Goal: Navigation & Orientation: Find specific page/section

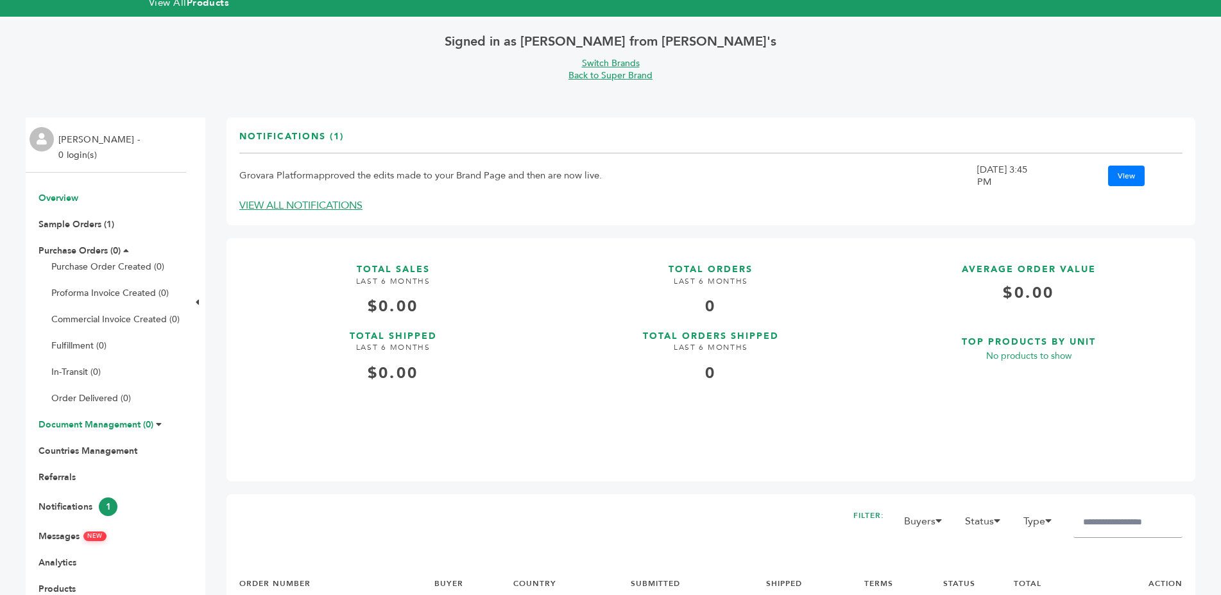
scroll to position [131, 0]
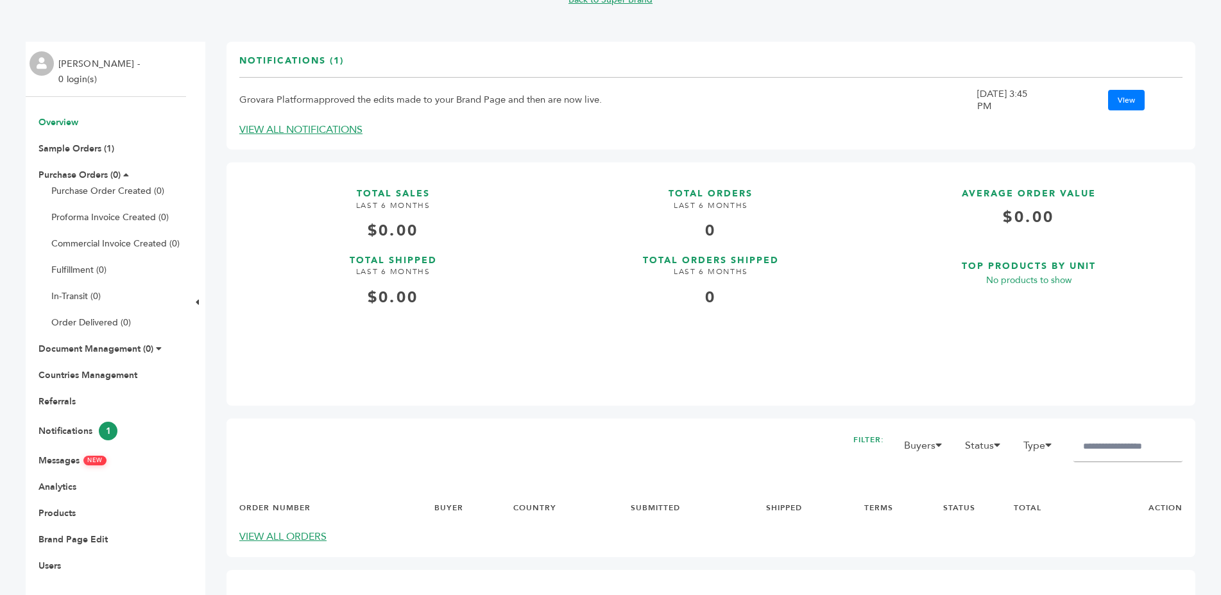
click at [103, 422] on li "Notifications 1" at bounding box center [106, 431] width 148 height 19
click at [101, 432] on span "1" at bounding box center [108, 431] width 19 height 19
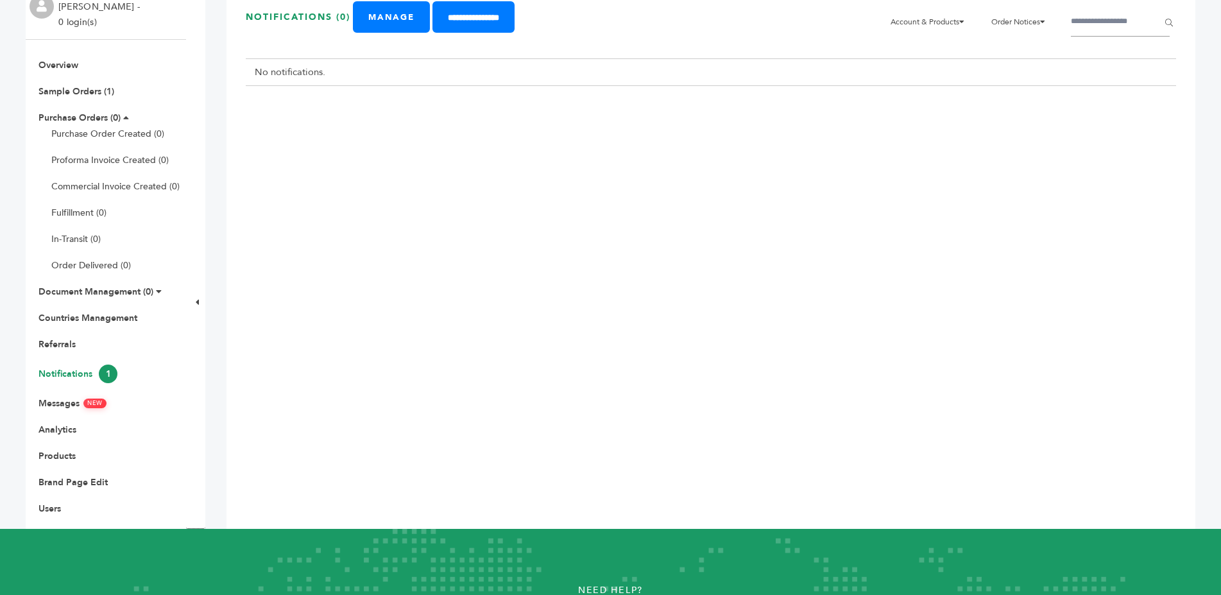
scroll to position [196, 0]
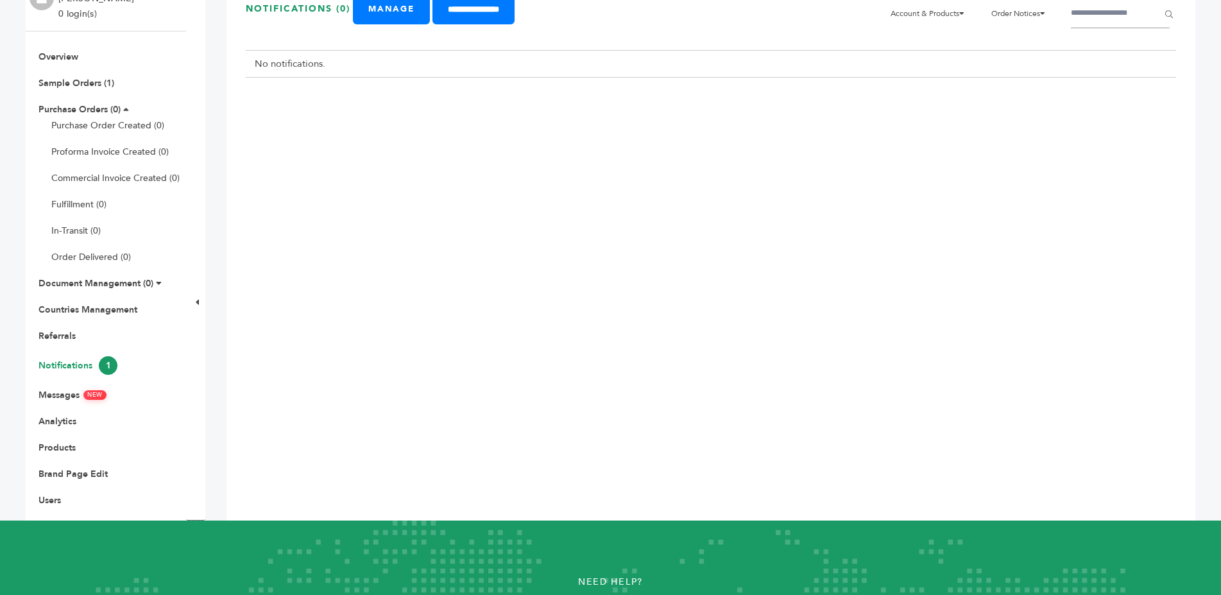
click at [85, 388] on ul "Overview Sample Orders (1) Purchase Orders (0) Purchase Order Created (0) Profo…" at bounding box center [106, 279] width 160 height 456
click at [81, 392] on link "Messages NEW" at bounding box center [73, 395] width 68 height 12
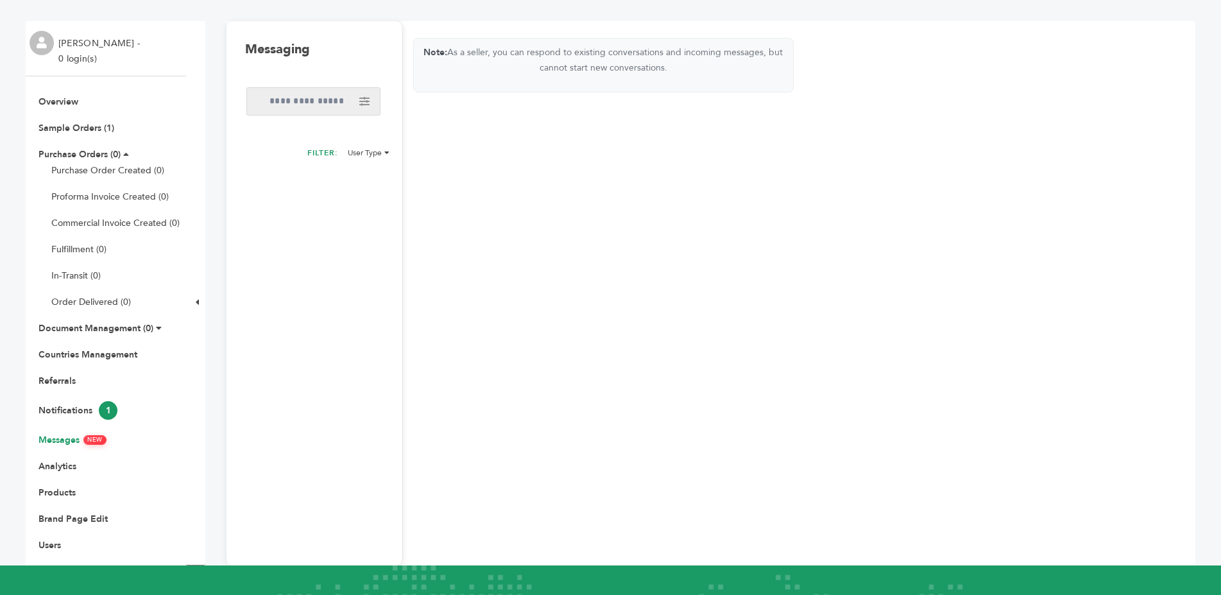
scroll to position [262, 0]
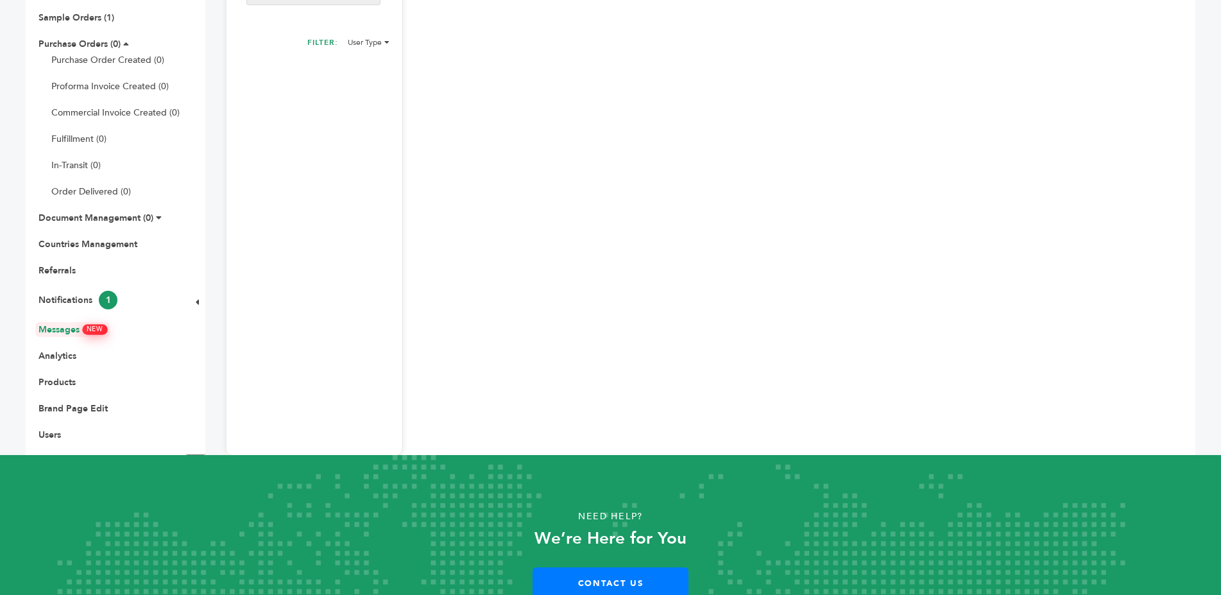
click at [60, 327] on link "Messages NEW" at bounding box center [73, 329] width 68 height 12
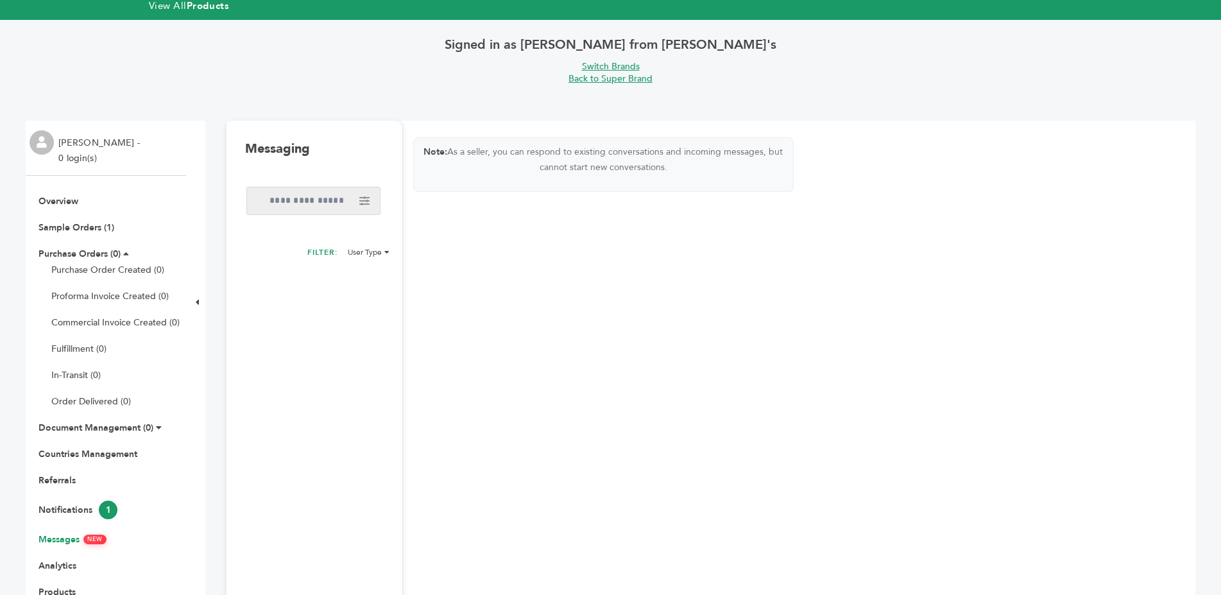
scroll to position [65, 0]
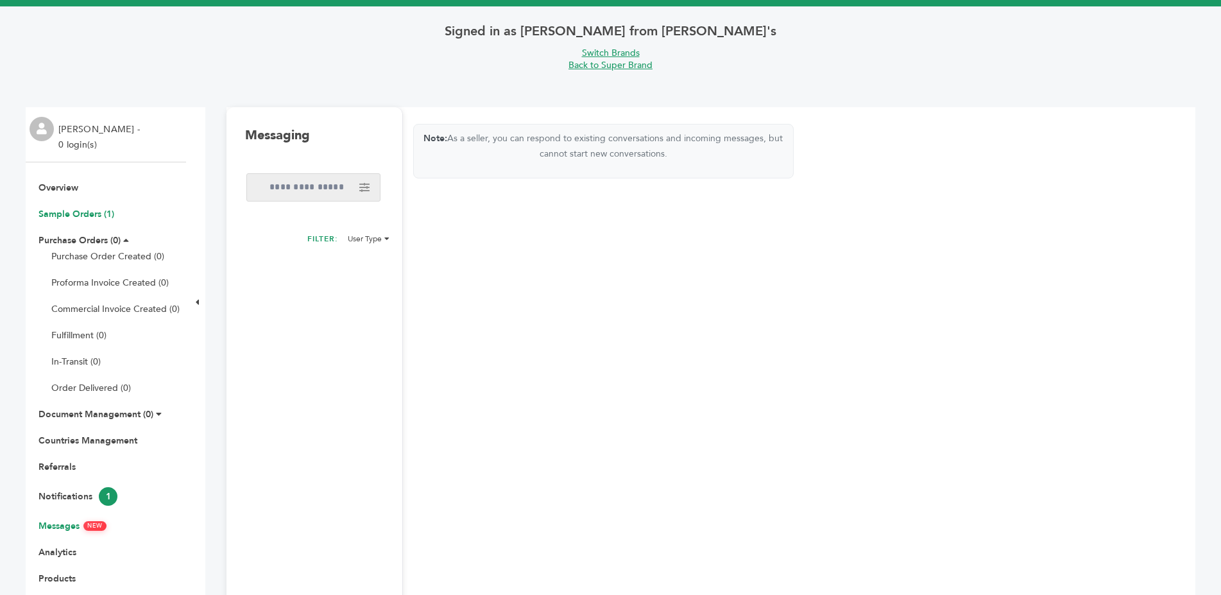
click at [99, 216] on link "Sample Orders (1)" at bounding box center [77, 214] width 76 height 12
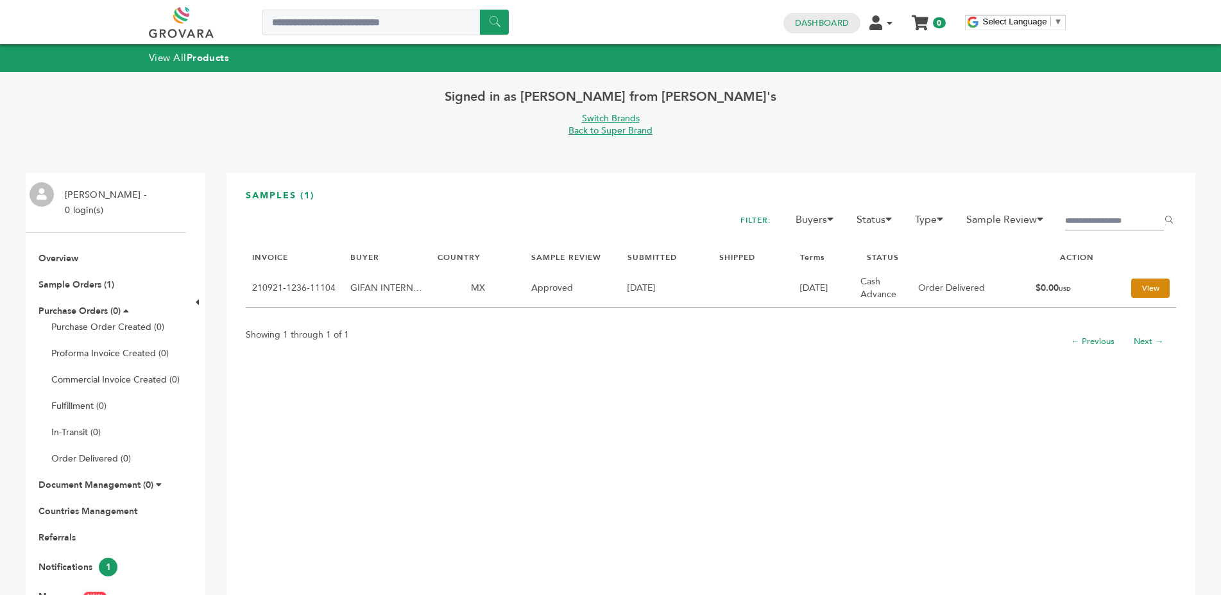
click at [1148, 294] on link "View" at bounding box center [1151, 288] width 39 height 19
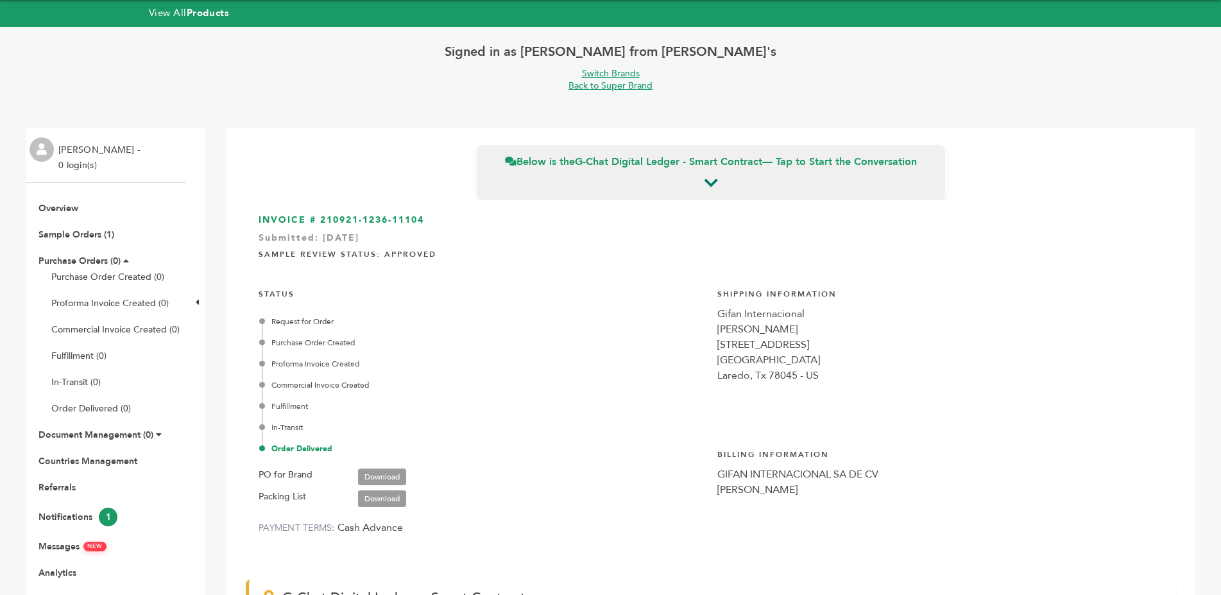
scroll to position [65, 0]
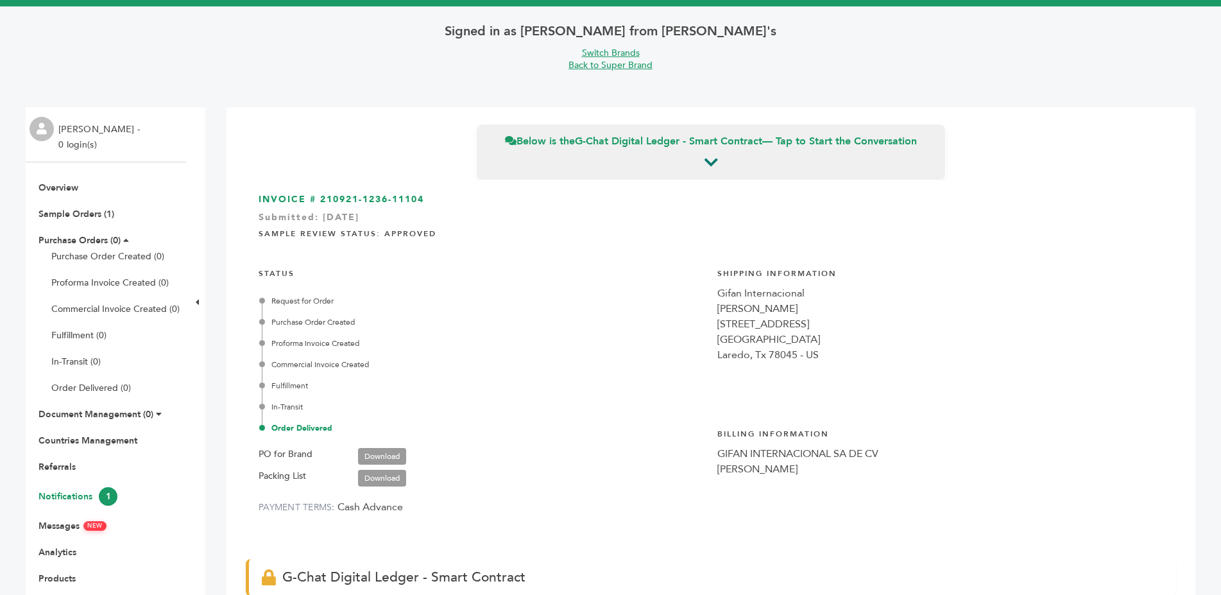
click at [81, 495] on link "Notifications 1" at bounding box center [78, 496] width 79 height 12
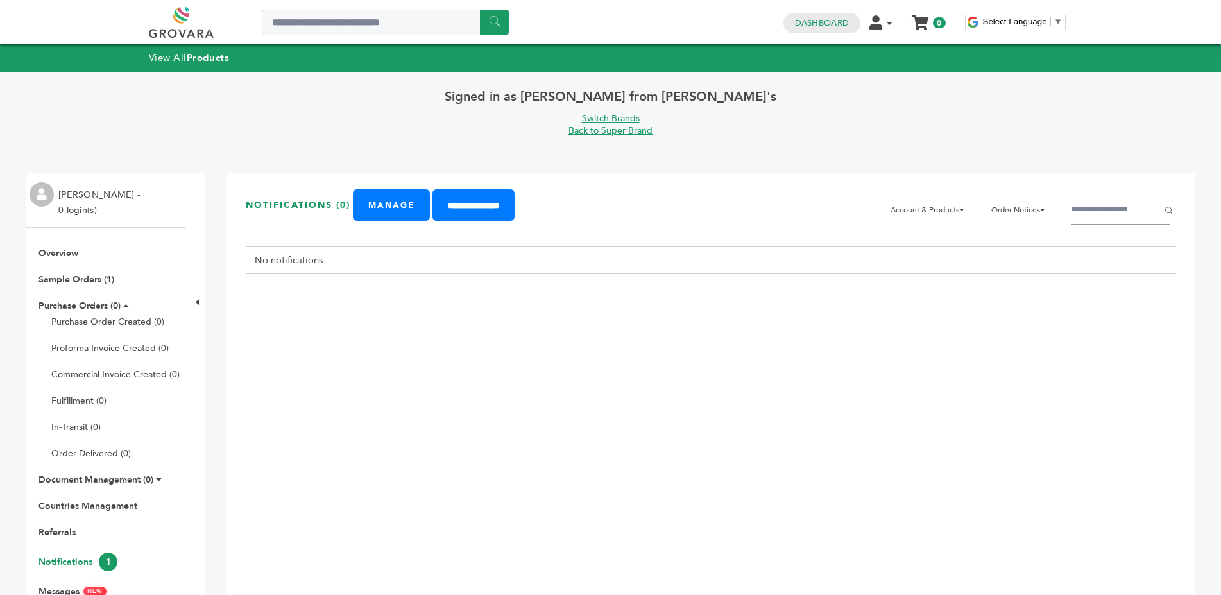
click at [109, 565] on span "1" at bounding box center [108, 562] width 19 height 19
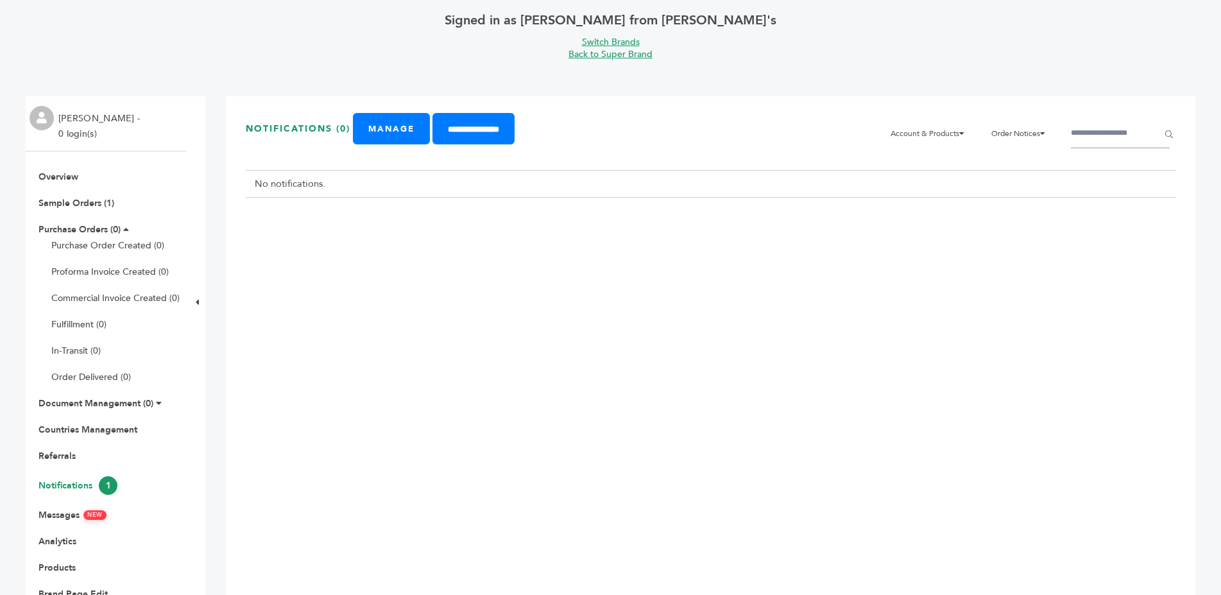
scroll to position [196, 0]
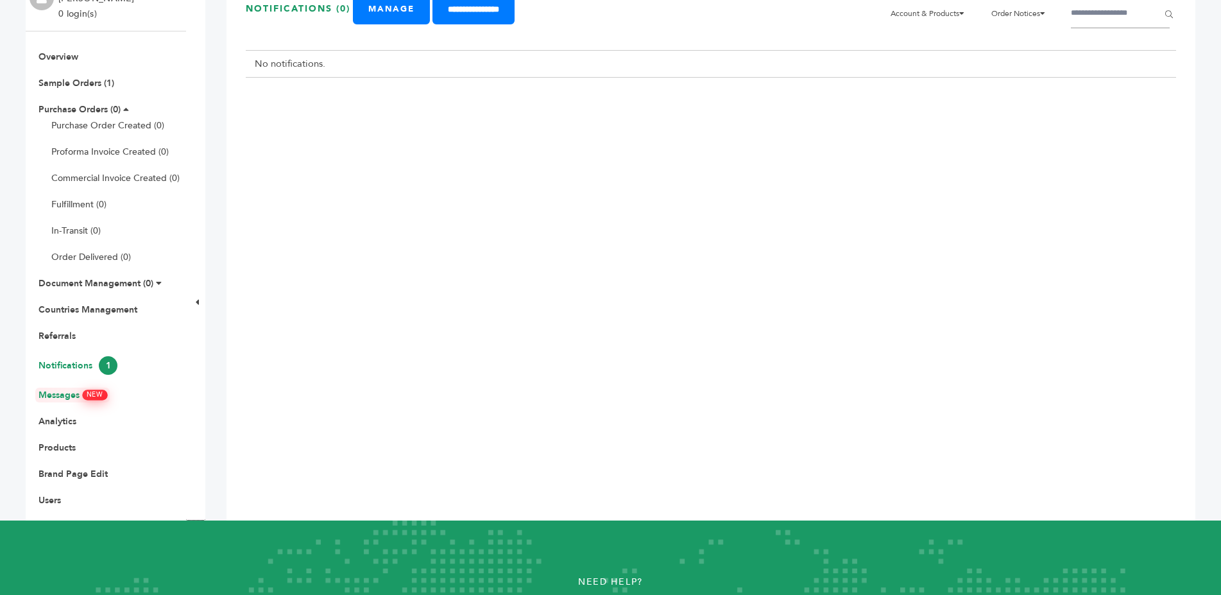
click at [74, 389] on link "Messages NEW" at bounding box center [73, 395] width 68 height 12
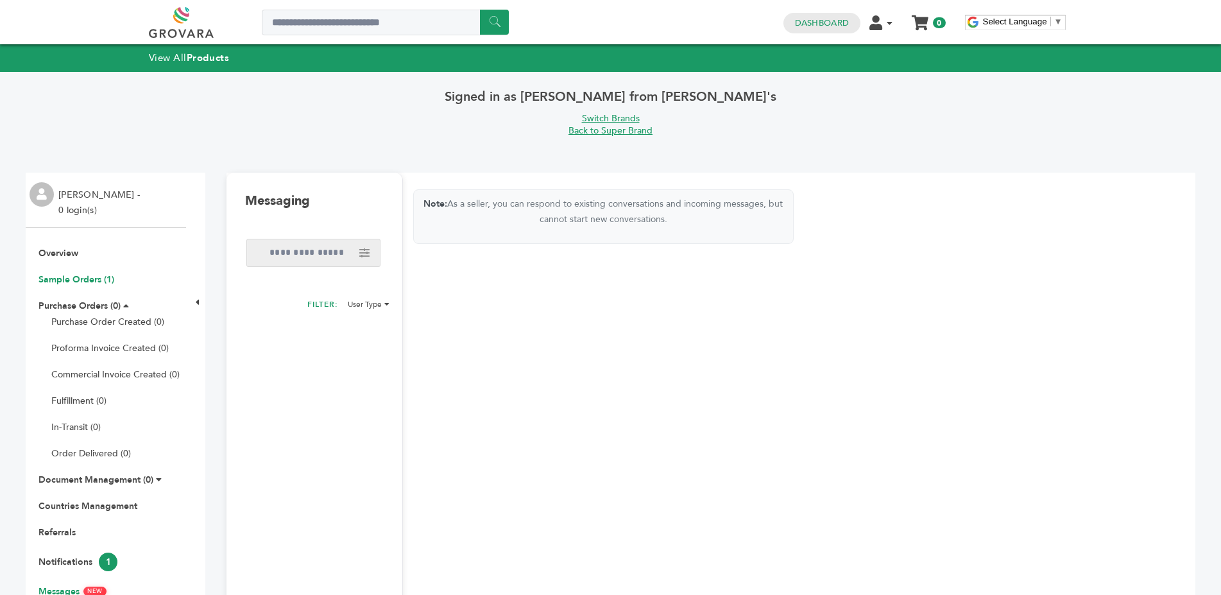
click at [85, 278] on link "Sample Orders (1)" at bounding box center [77, 279] width 76 height 12
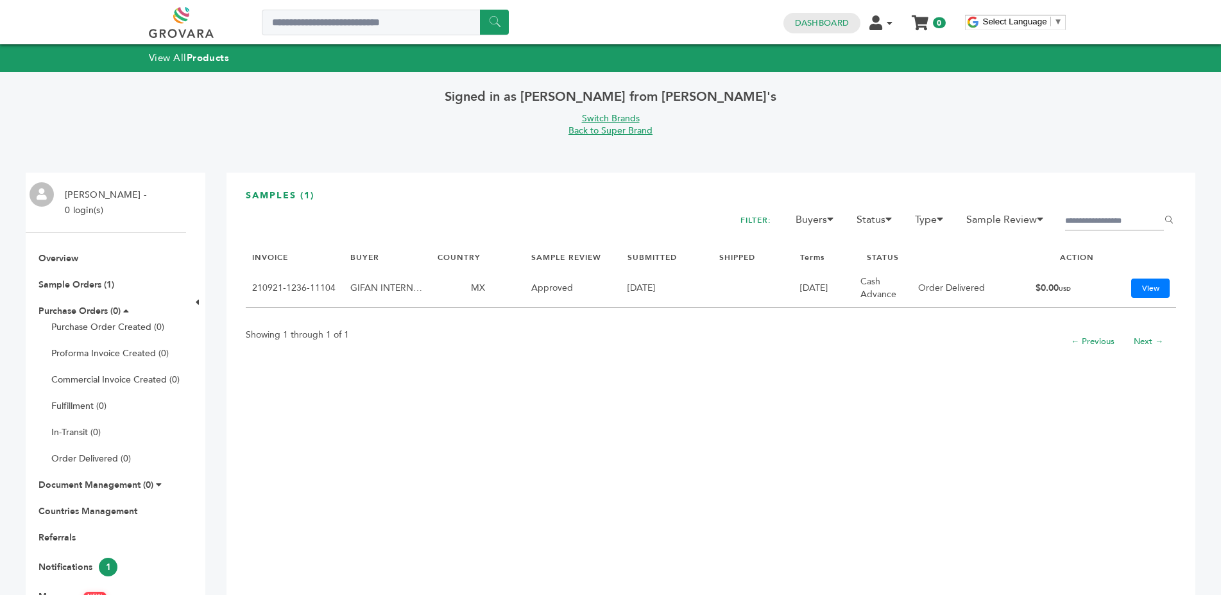
click at [610, 119] on link "Switch Brands" at bounding box center [611, 118] width 58 height 12
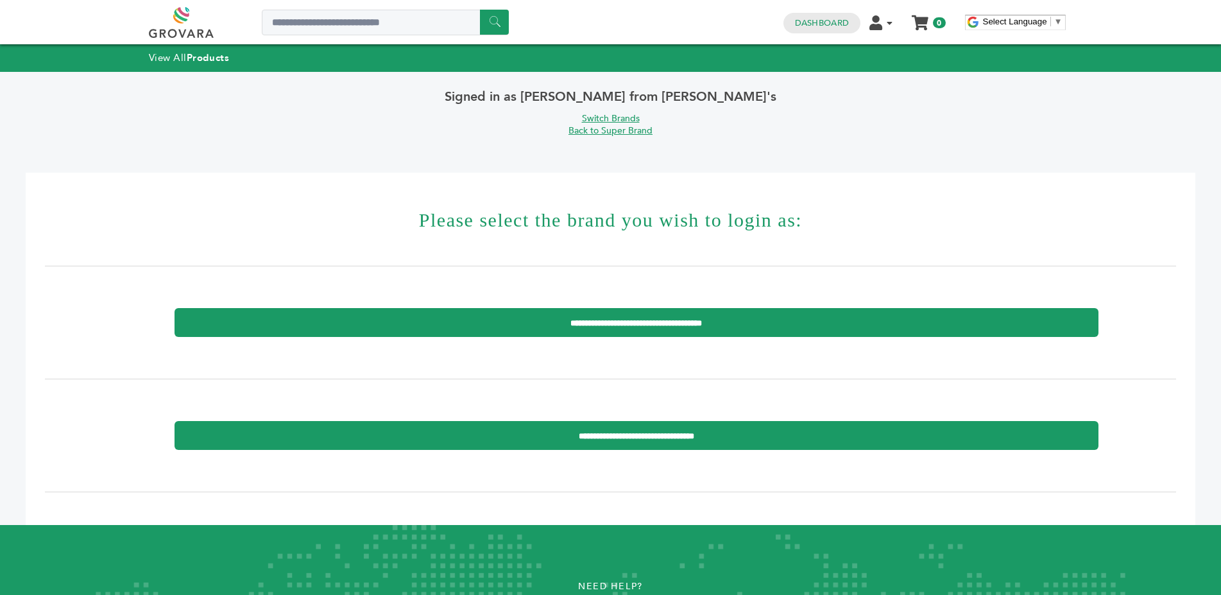
click at [648, 307] on div "**********" at bounding box center [624, 322] width 924 height 55
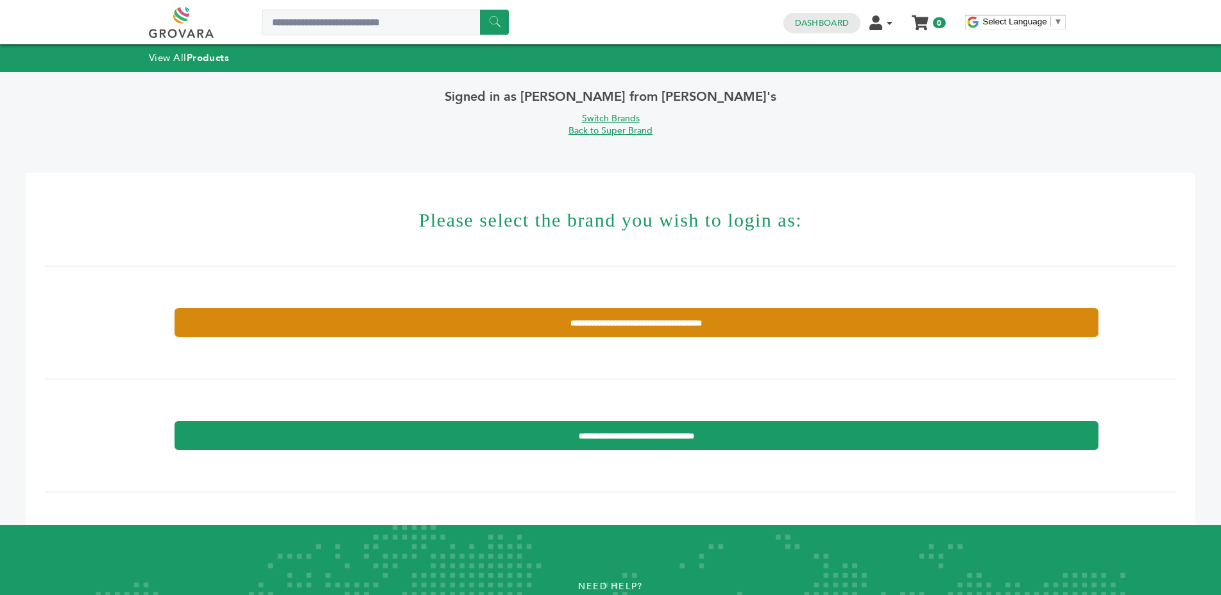
click at [647, 322] on input "**********" at bounding box center [637, 322] width 924 height 29
